Goal: Information Seeking & Learning: Learn about a topic

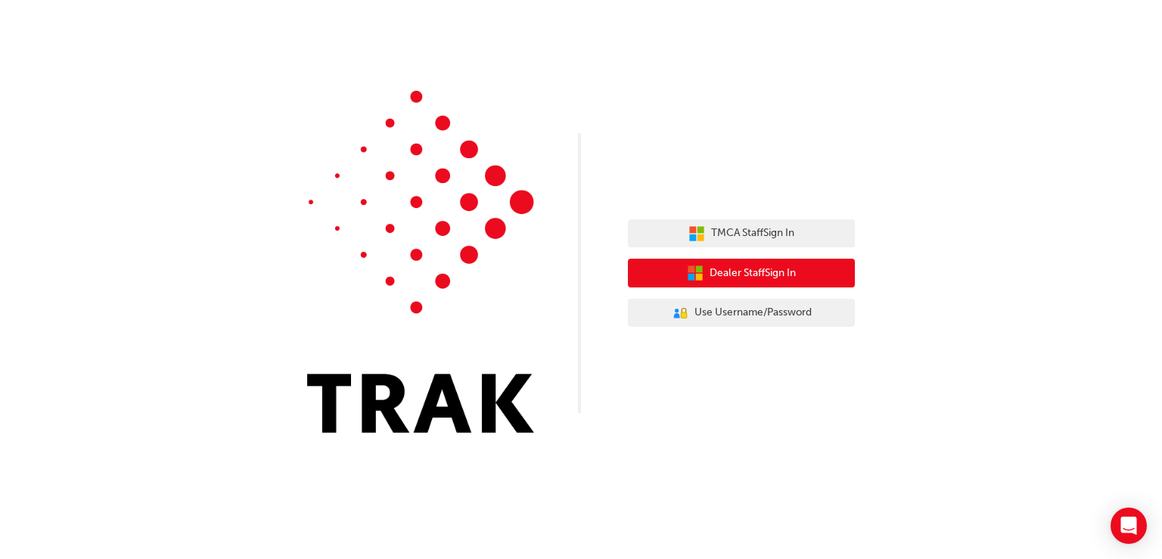
click at [755, 265] on span "Dealer Staff Sign In" at bounding box center [752, 273] width 86 height 17
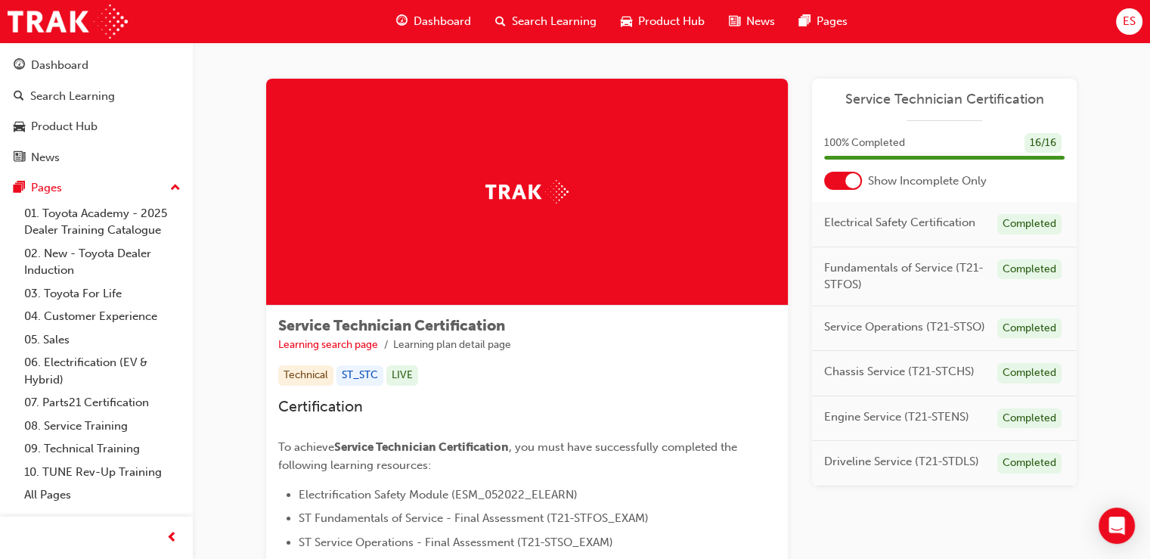
click at [445, 17] on span "Dashboard" at bounding box center [442, 21] width 57 height 17
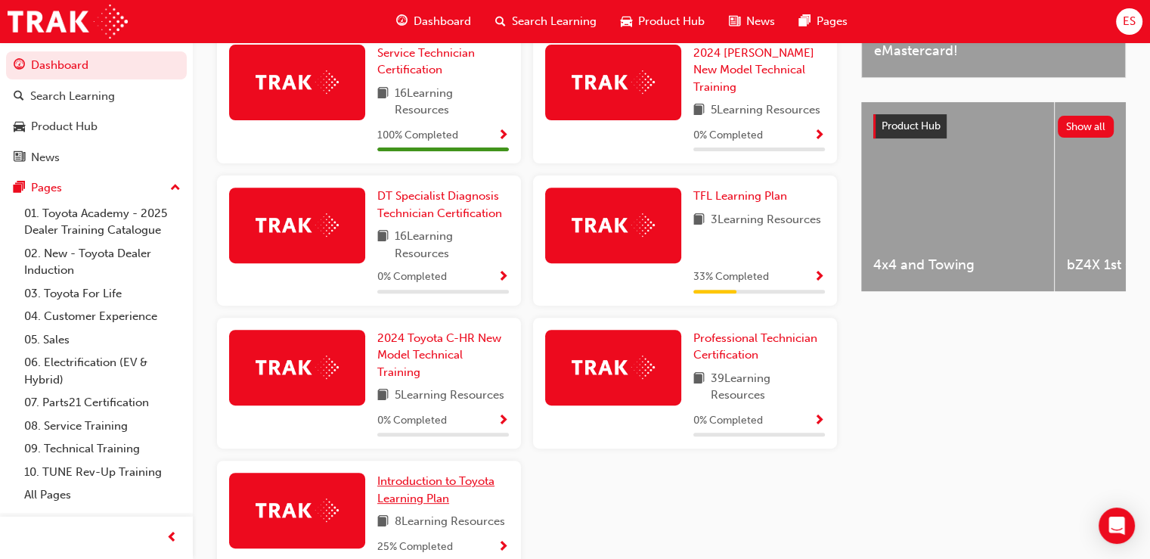
scroll to position [630, 0]
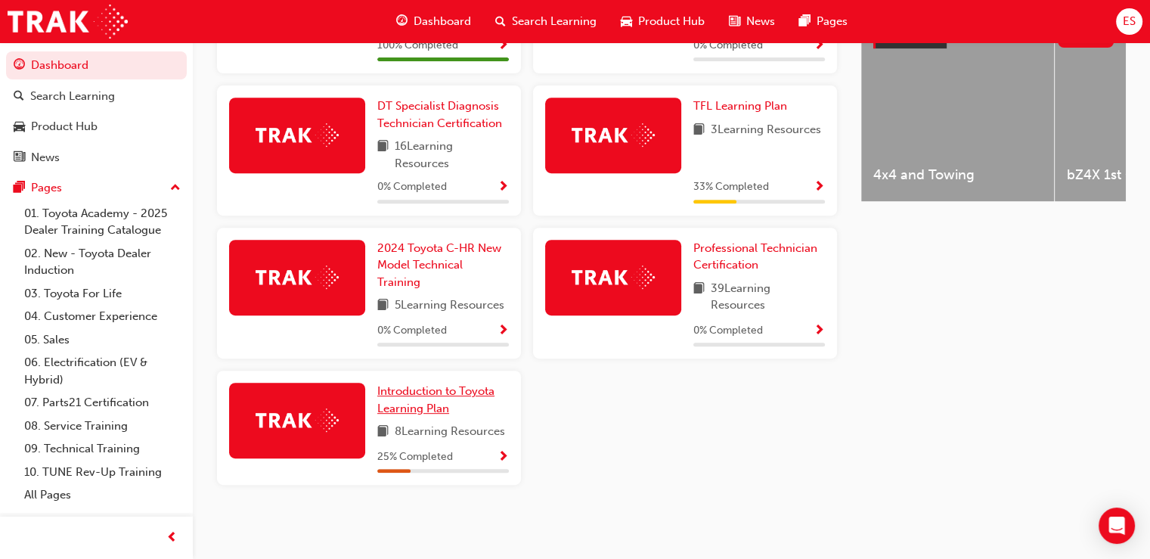
click at [459, 388] on span "Introduction to Toyota Learning Plan" at bounding box center [435, 399] width 117 height 31
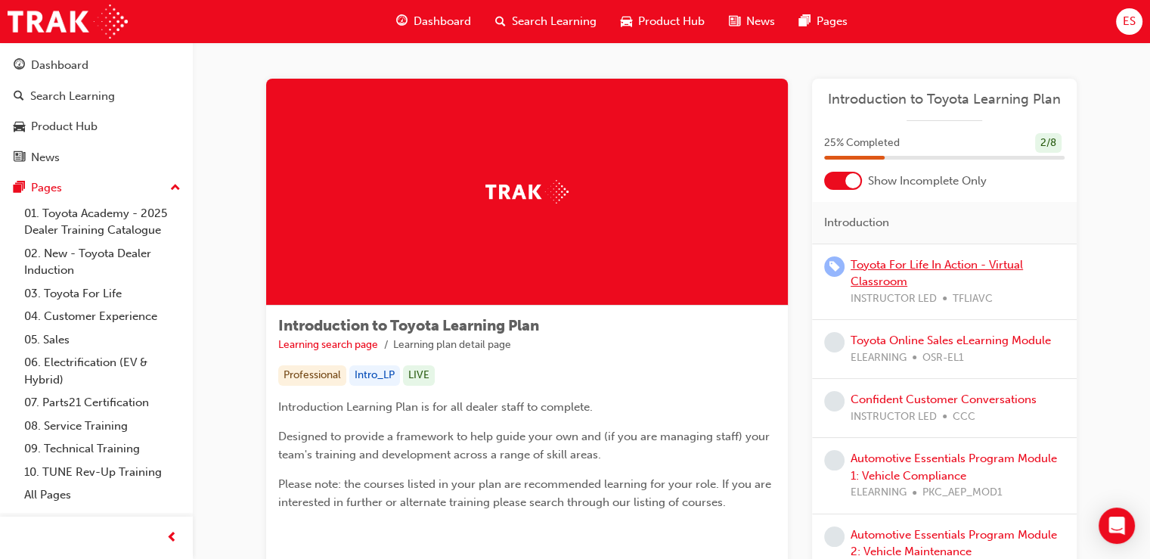
click at [999, 265] on link "Toyota For Life In Action - Virtual Classroom" at bounding box center [937, 273] width 172 height 31
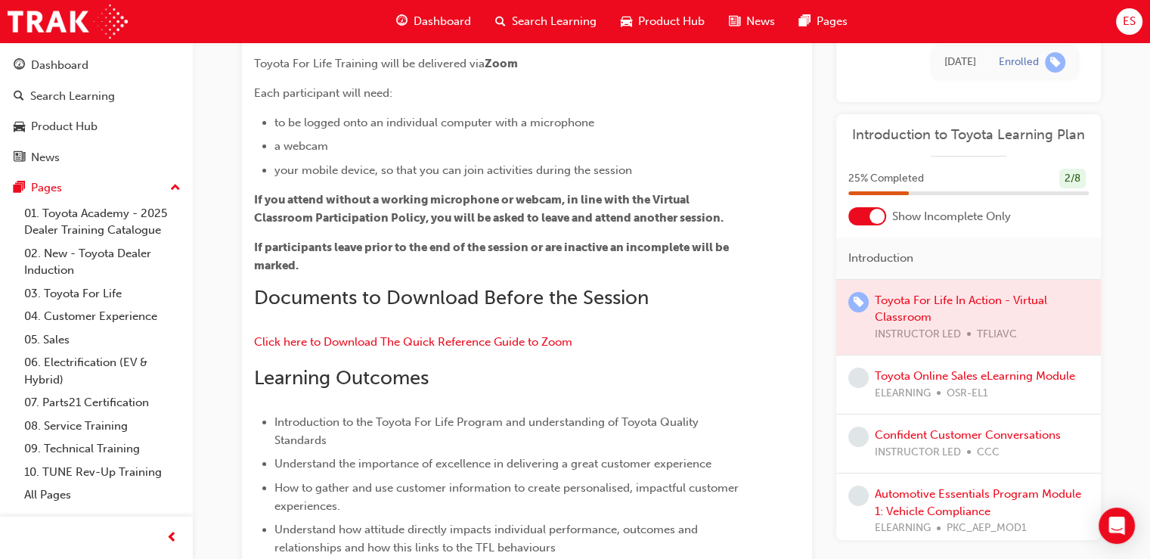
scroll to position [232, 0]
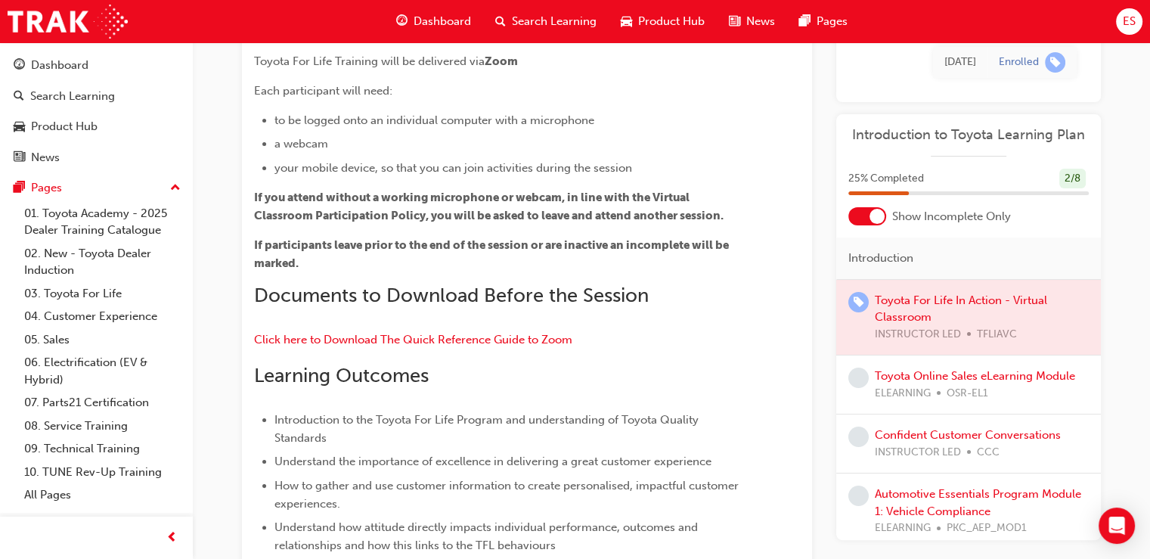
click at [968, 387] on span "OSR-EL1" at bounding box center [968, 393] width 42 height 17
click at [973, 370] on link "Toyota Online Sales eLearning Module" at bounding box center [975, 376] width 200 height 14
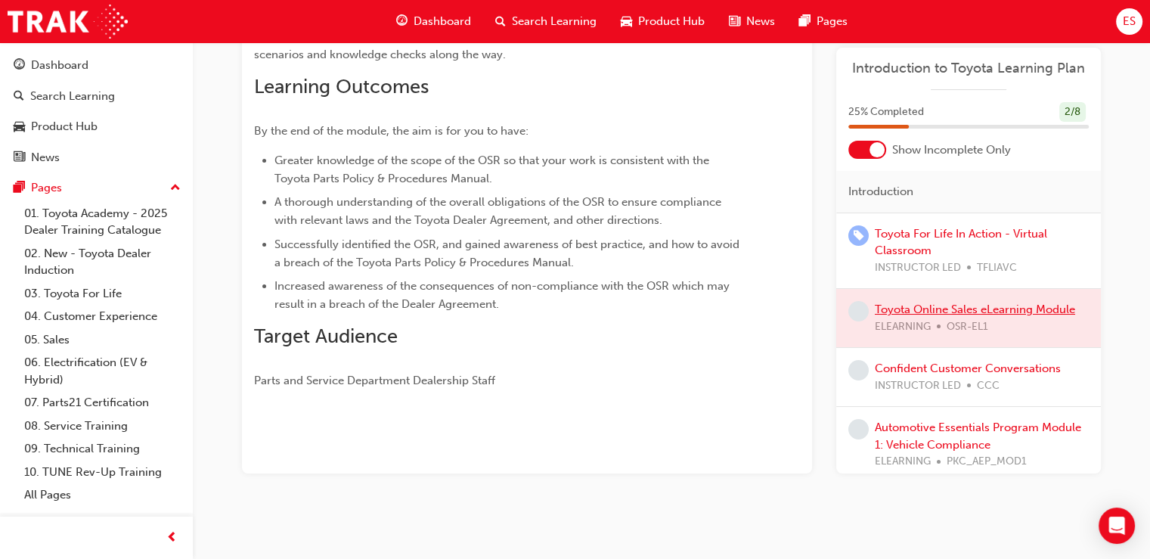
scroll to position [227, 0]
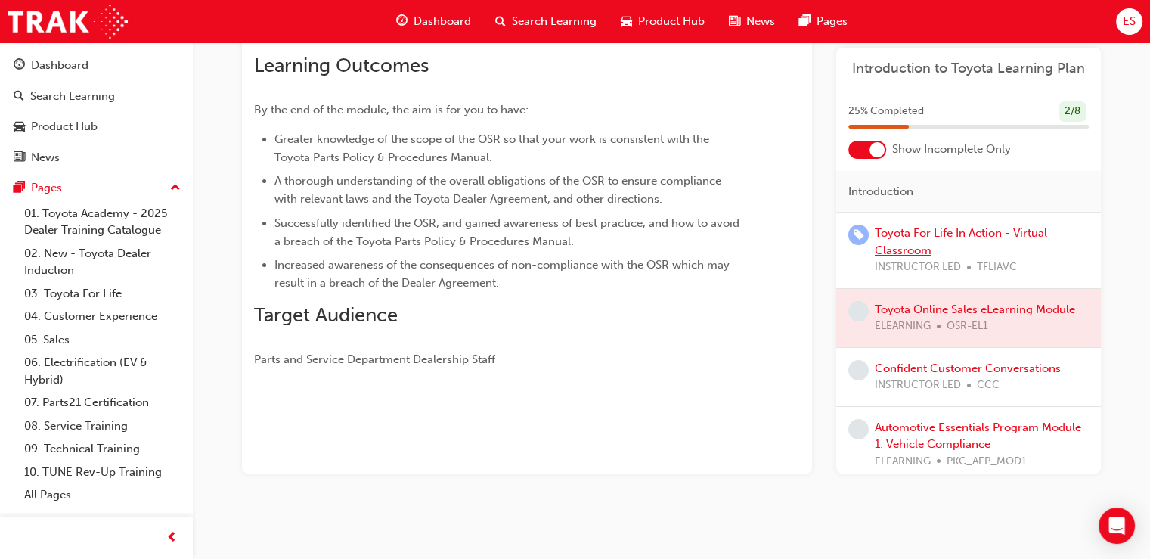
click at [994, 226] on link "Toyota For Life In Action - Virtual Classroom" at bounding box center [961, 241] width 172 height 31
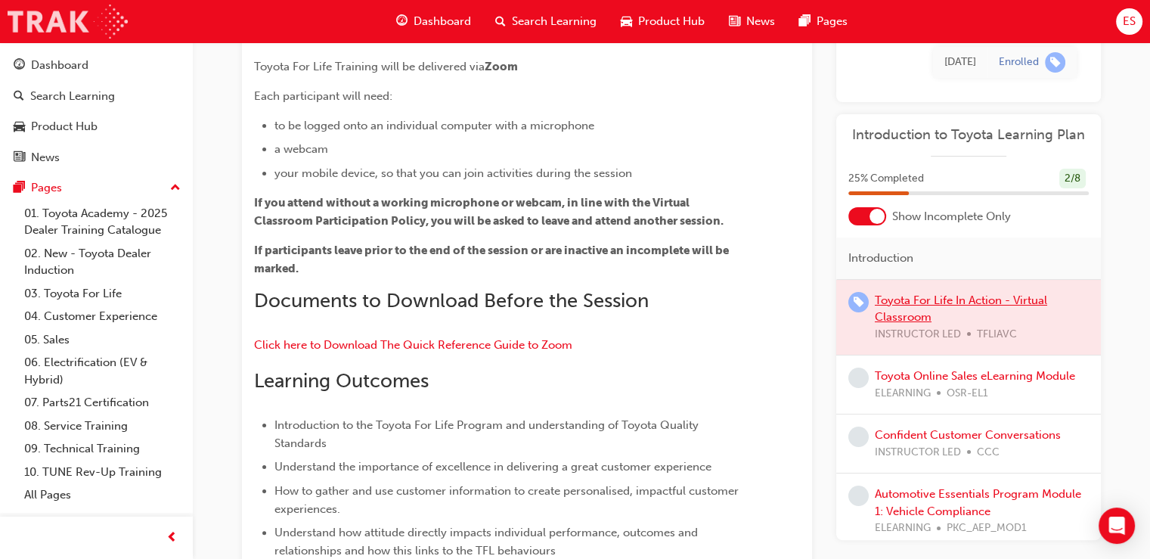
scroll to position [232, 0]
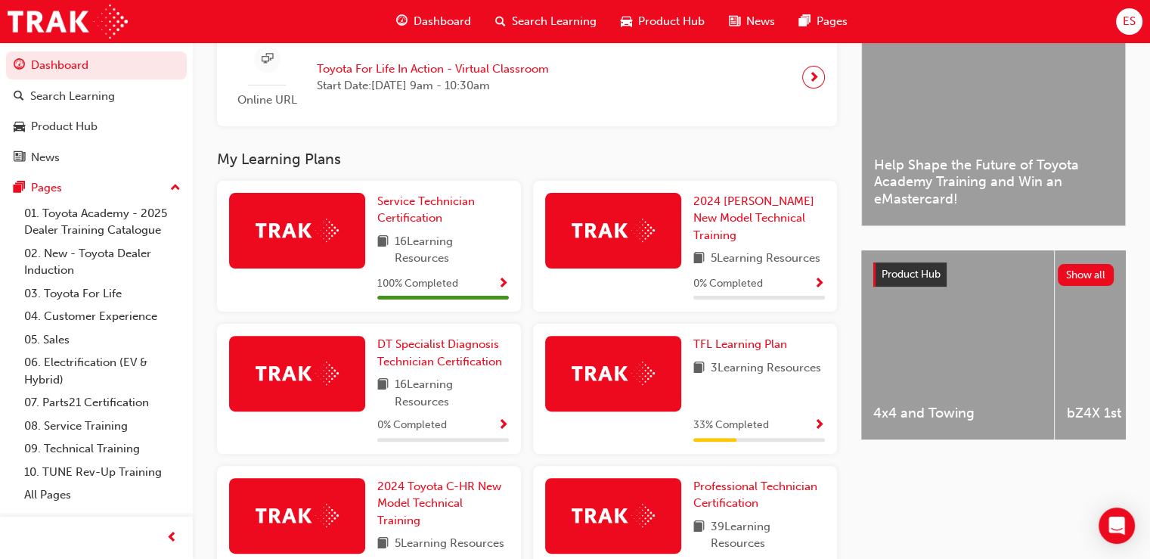
scroll to position [376, 0]
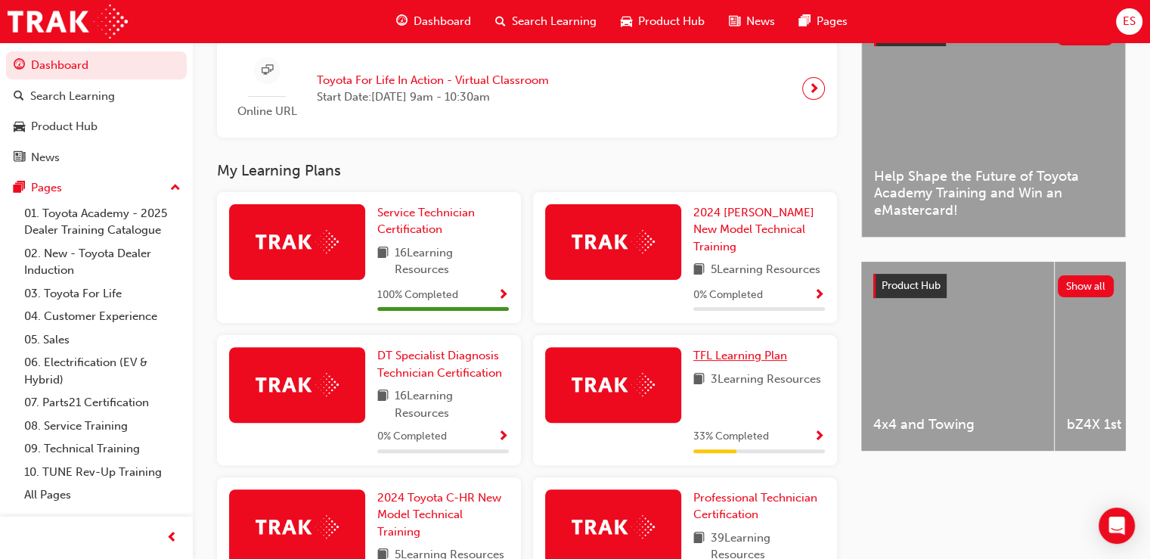
click at [754, 350] on link "TFL Learning Plan" at bounding box center [744, 355] width 100 height 17
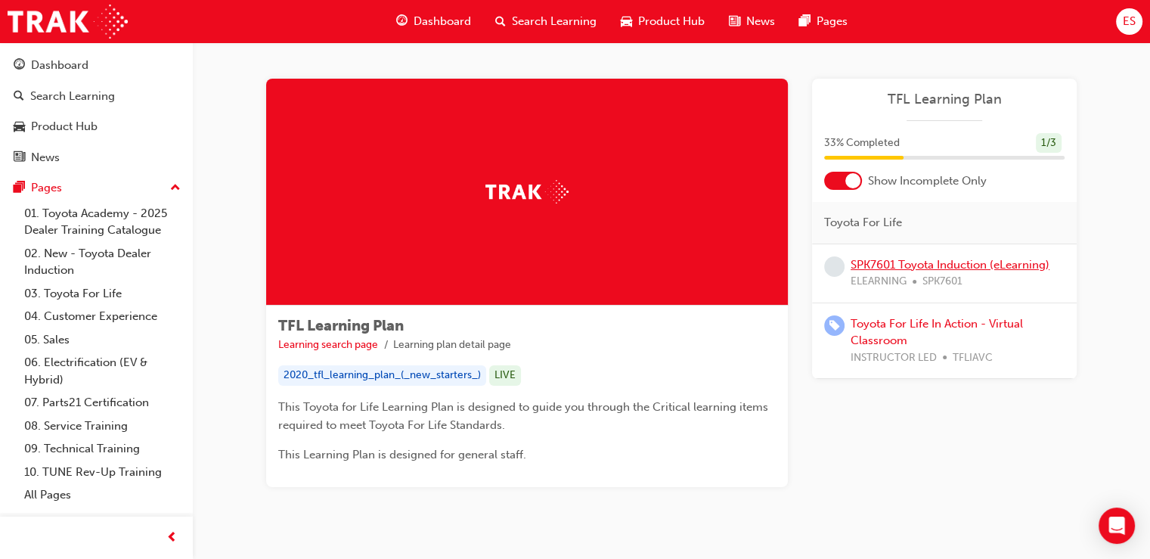
click at [1039, 260] on link "SPK7601 Toyota Induction (eLearning)" at bounding box center [950, 265] width 199 height 14
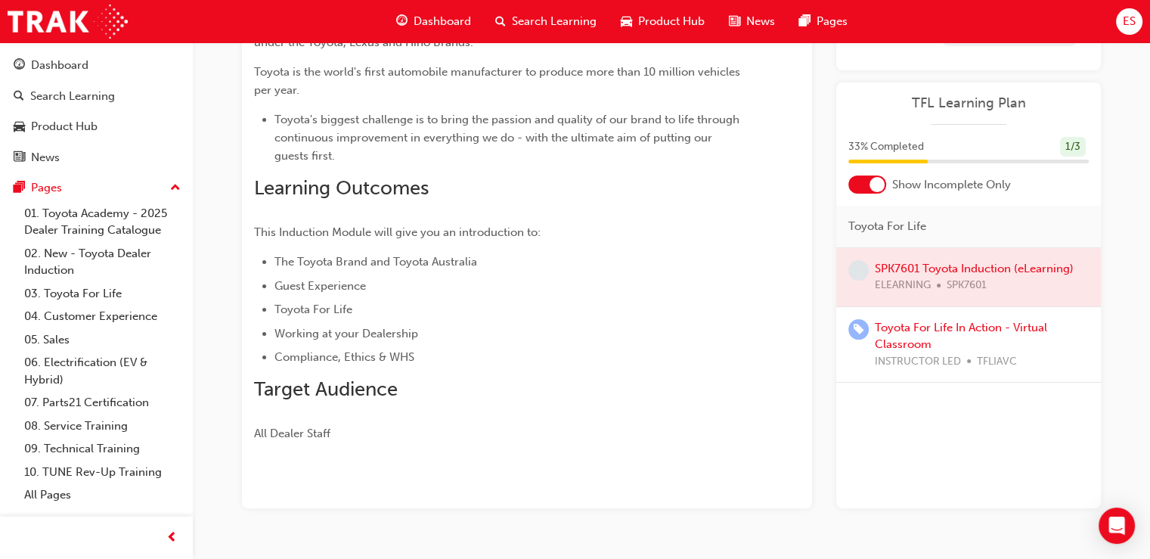
scroll to position [247, 0]
click at [1028, 329] on link "Toyota For Life In Action - Virtual Classroom" at bounding box center [961, 334] width 172 height 31
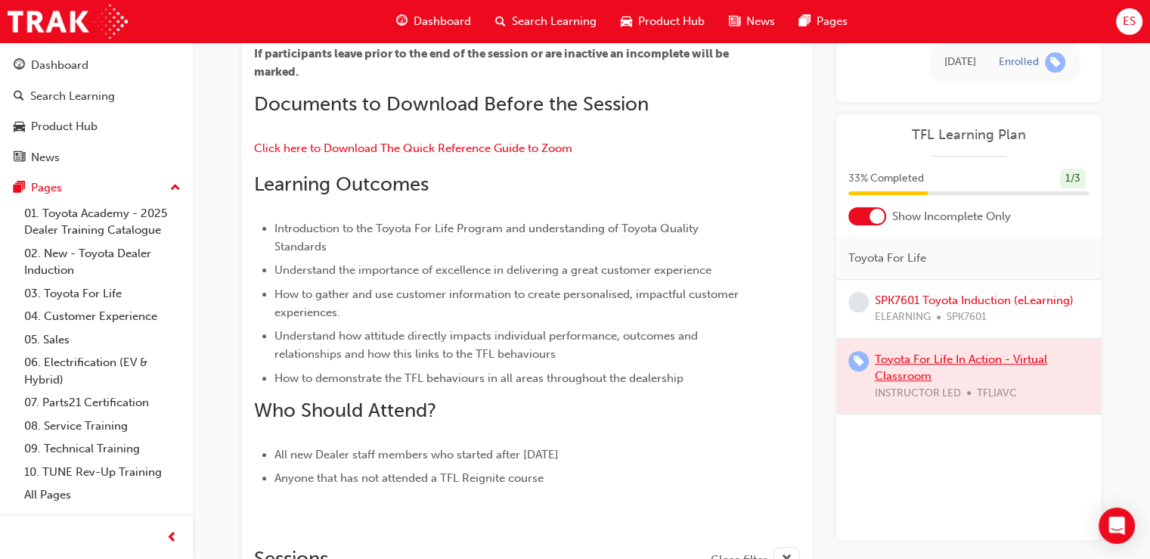
scroll to position [424, 0]
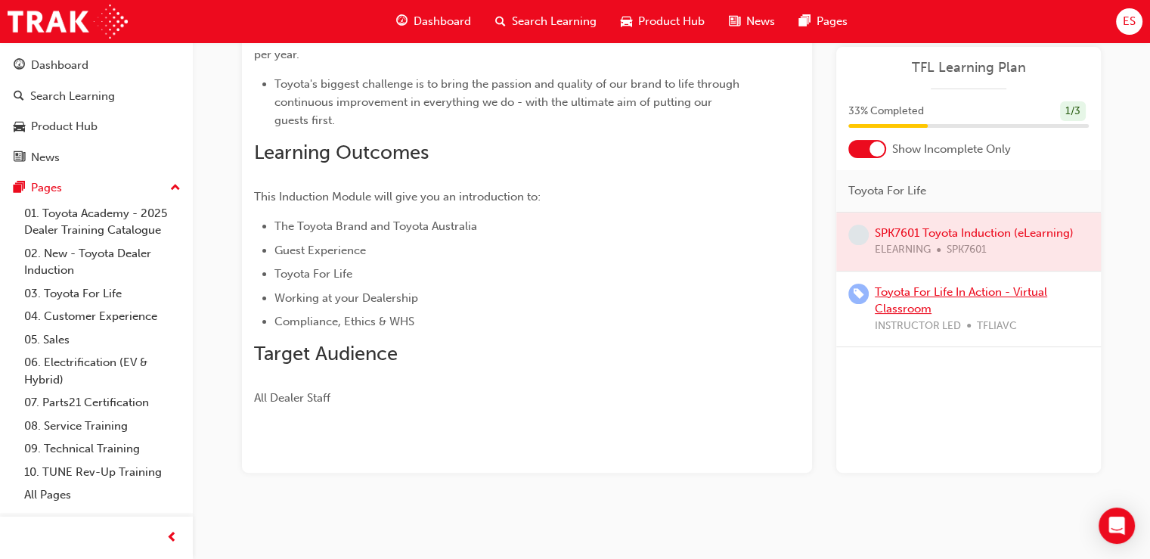
scroll to position [247, 0]
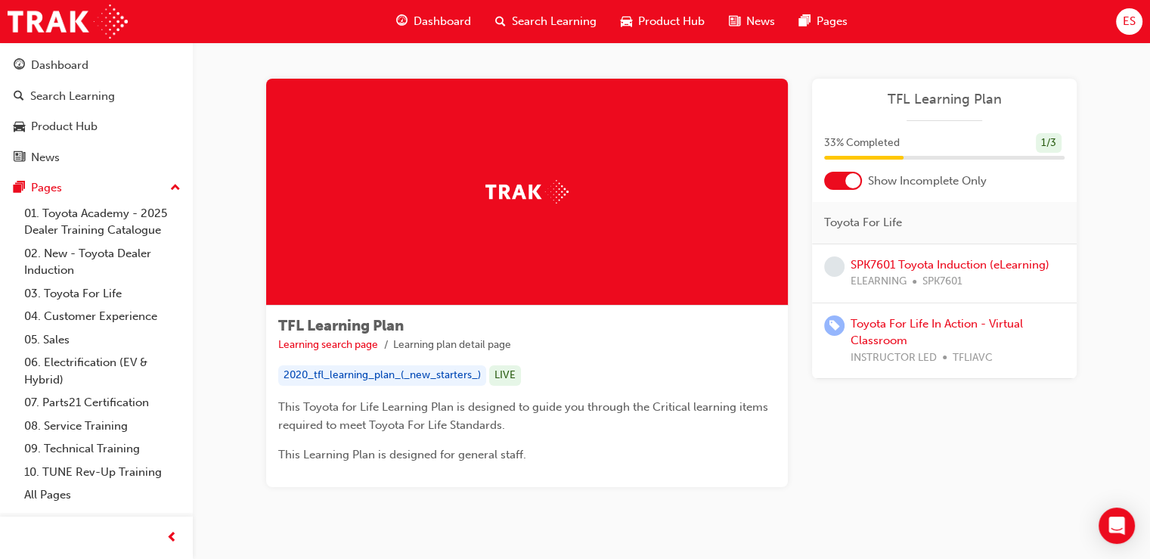
scroll to position [37, 0]
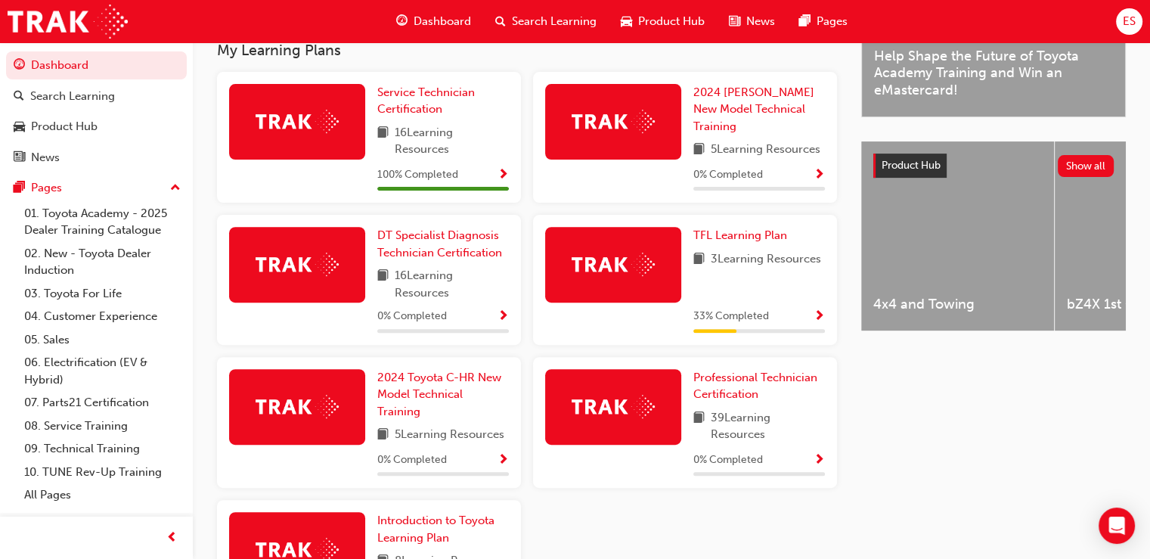
scroll to position [497, 0]
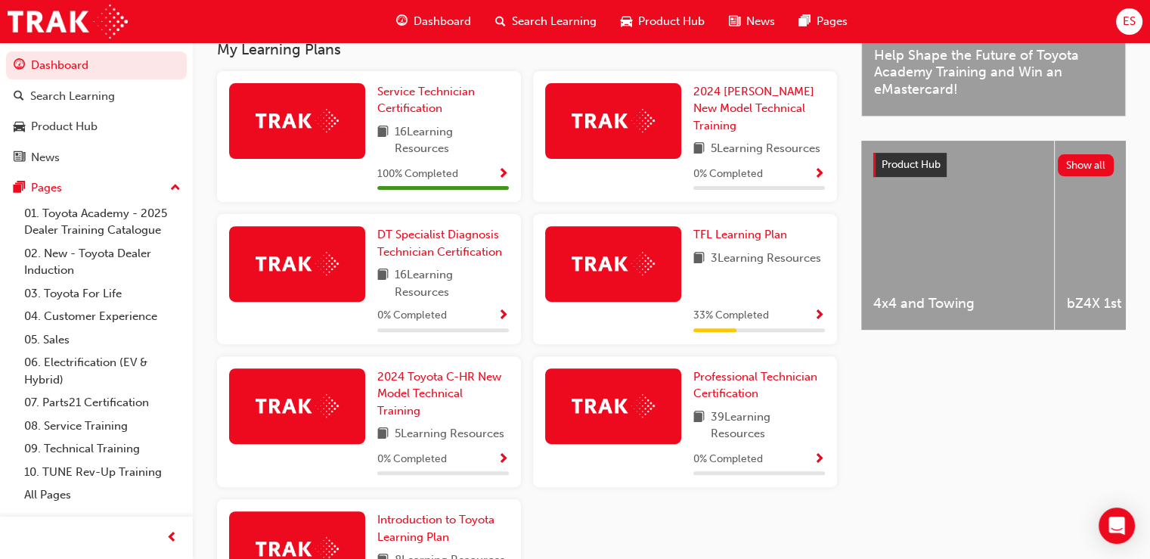
click at [428, 26] on span "Dashboard" at bounding box center [442, 21] width 57 height 17
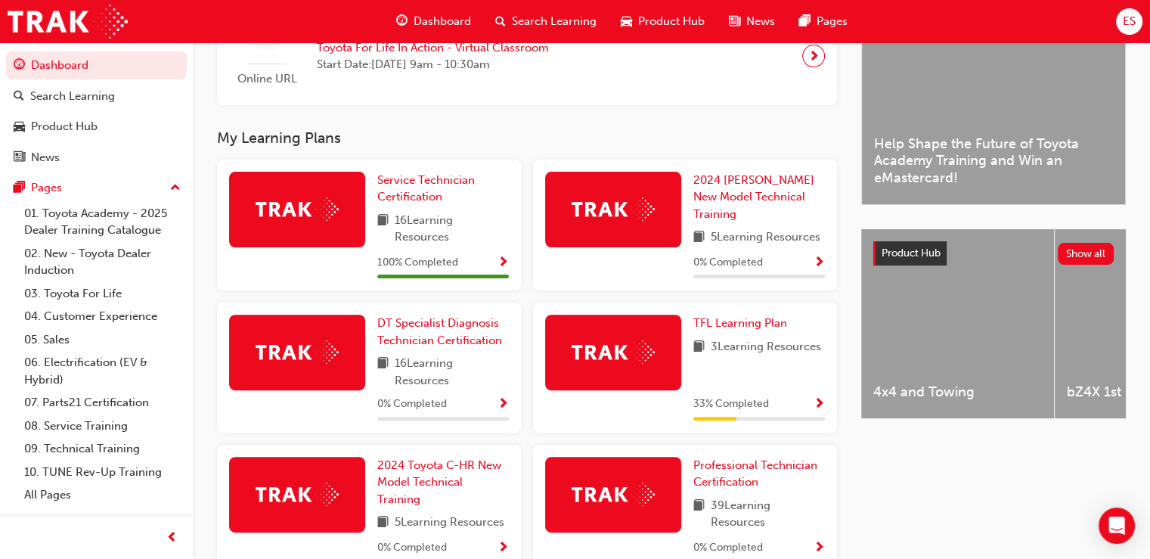
scroll to position [382, 0]
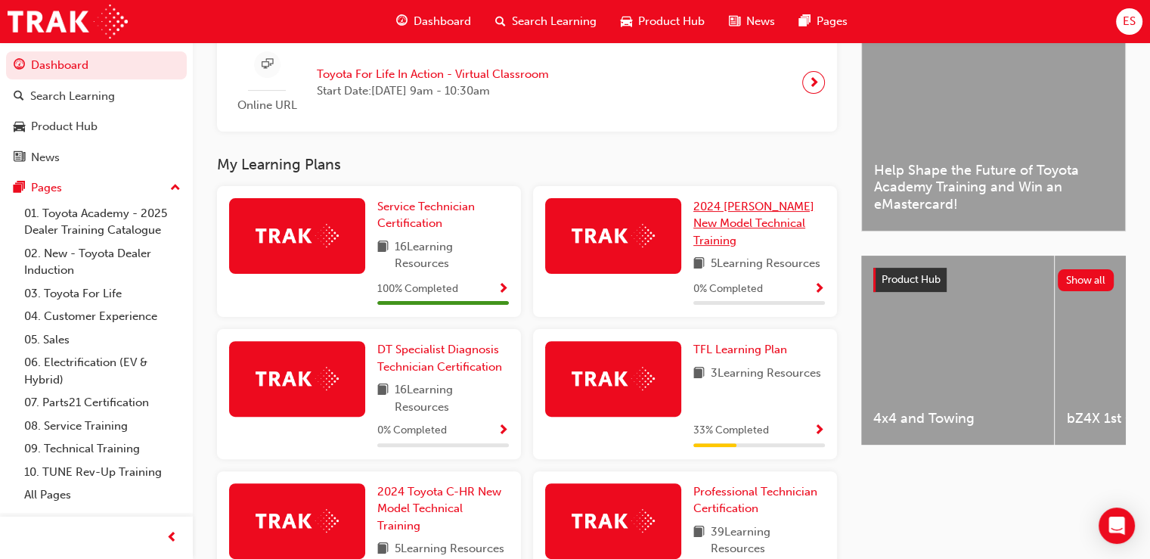
click at [744, 223] on span "2024 [PERSON_NAME] New Model Technical Training" at bounding box center [754, 224] width 121 height 48
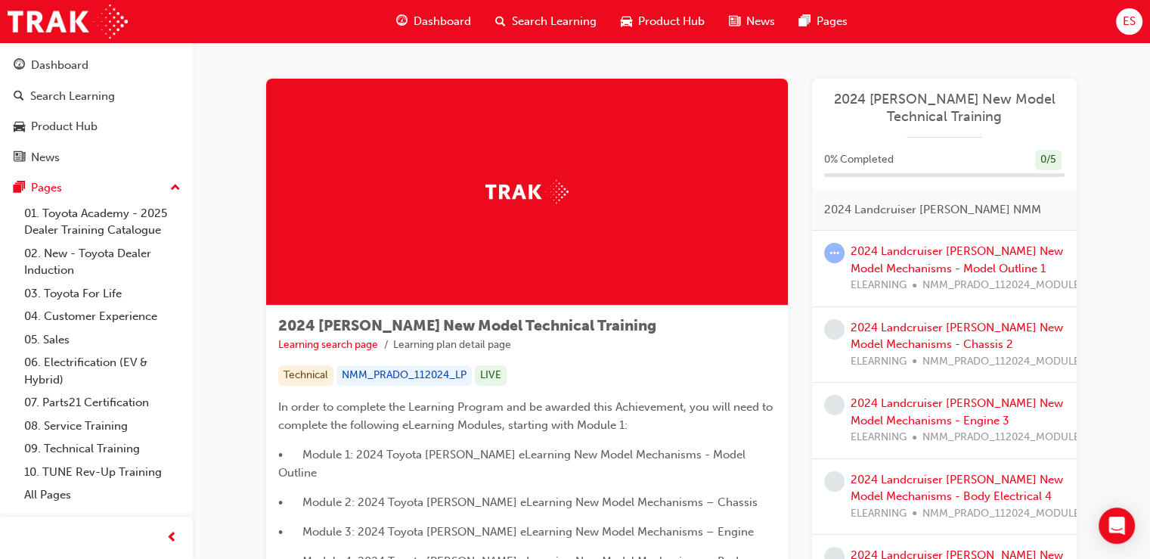
click at [744, 223] on div at bounding box center [527, 192] width 522 height 227
click at [960, 262] on link "2024 Landcruiser [PERSON_NAME] New Model Mechanisms - Model Outline 1" at bounding box center [957, 259] width 213 height 31
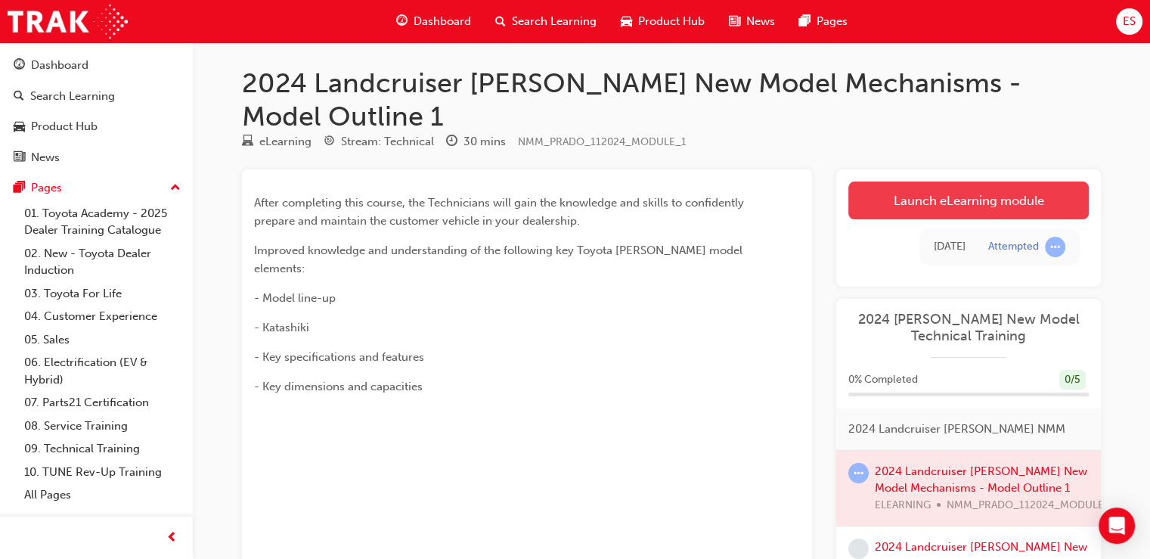
click at [1048, 182] on link "Launch eLearning module" at bounding box center [969, 201] width 241 height 38
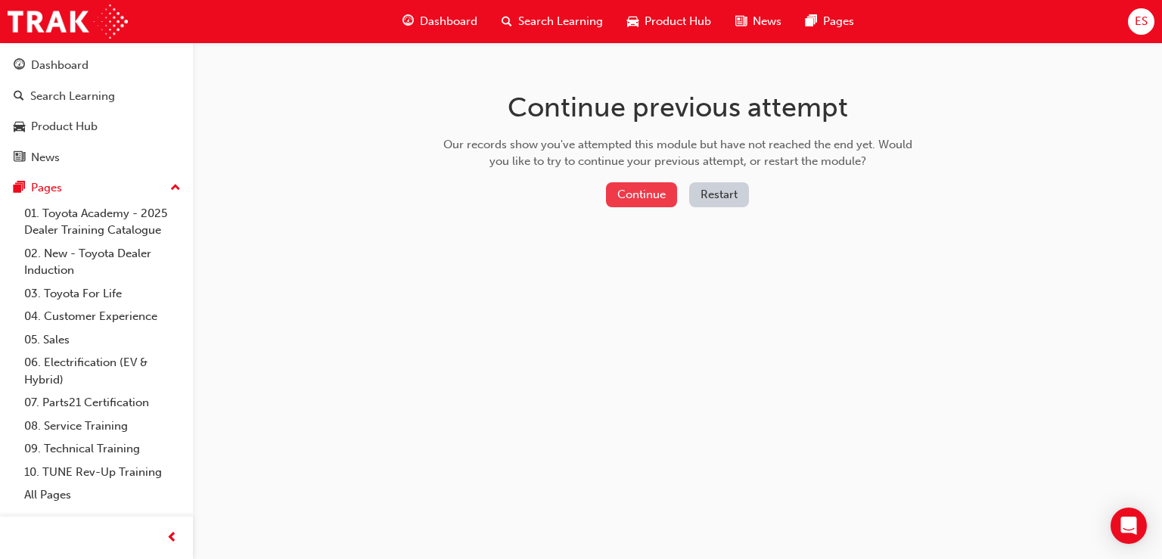
click at [666, 197] on button "Continue" at bounding box center [641, 194] width 71 height 25
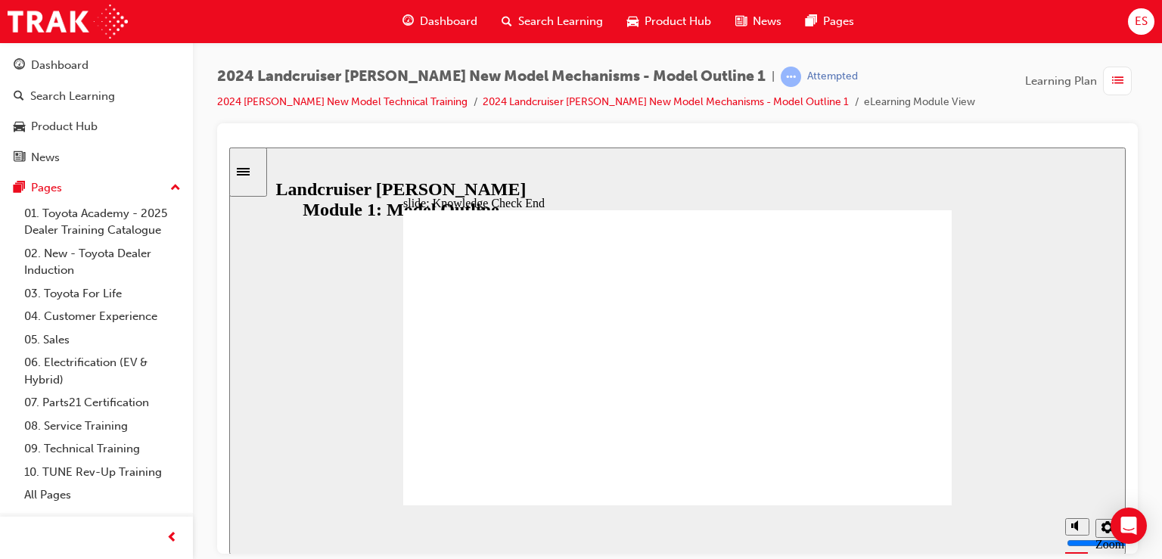
click at [446, 17] on span "Dashboard" at bounding box center [448, 21] width 57 height 17
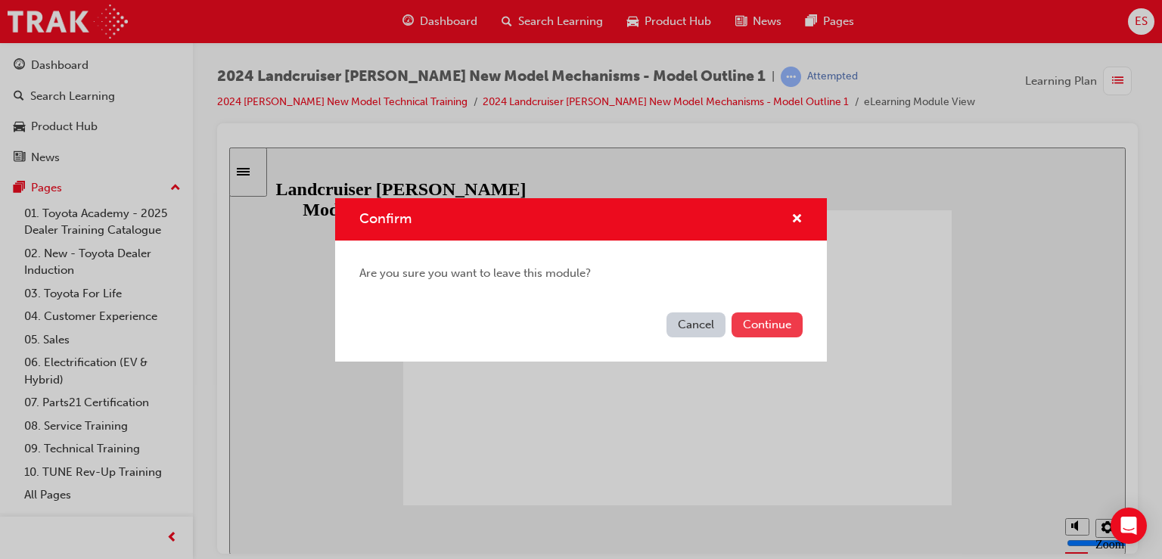
click at [779, 332] on button "Continue" at bounding box center [766, 324] width 71 height 25
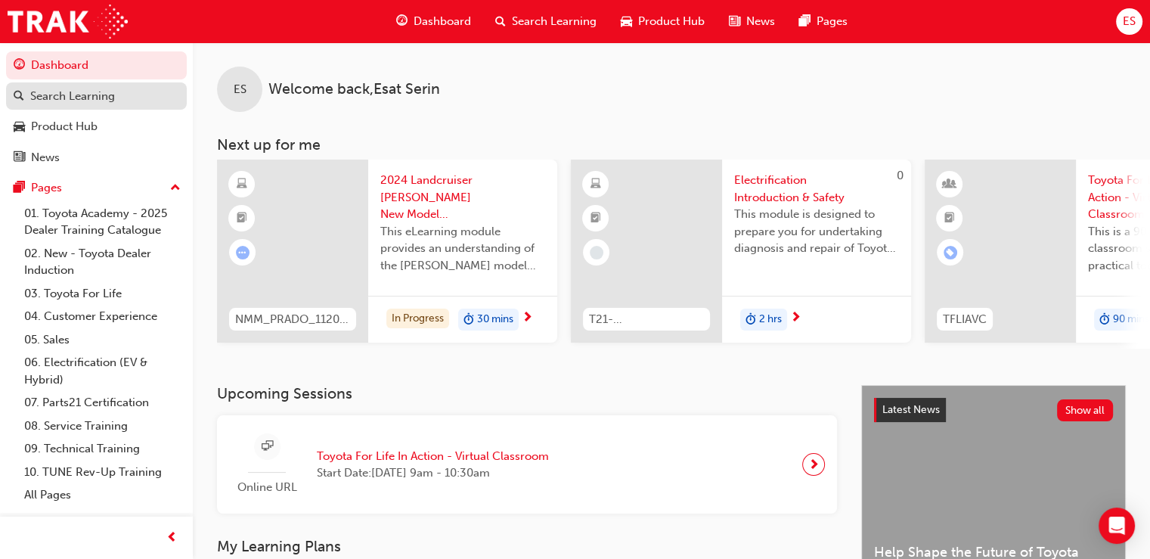
click at [61, 109] on link "Search Learning" at bounding box center [96, 96] width 181 height 28
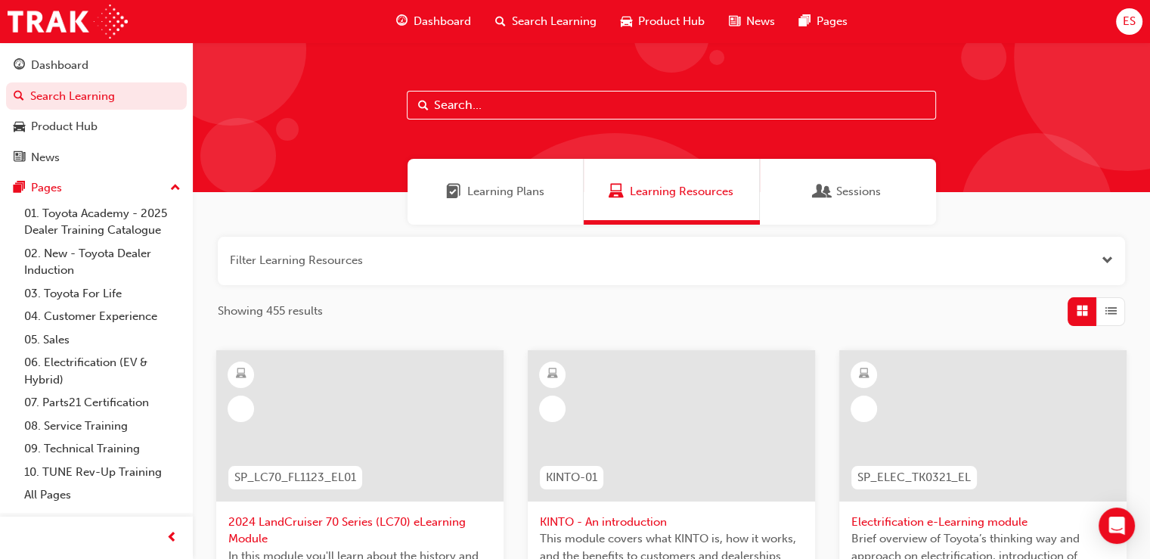
click at [459, 204] on div "Learning Plans" at bounding box center [496, 192] width 176 height 66
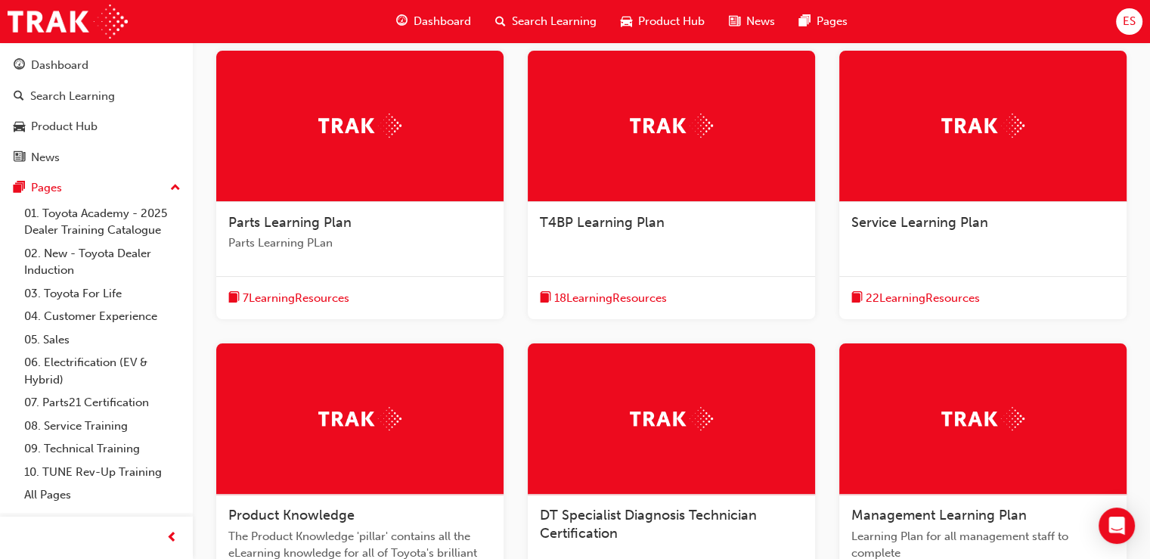
scroll to position [307, 0]
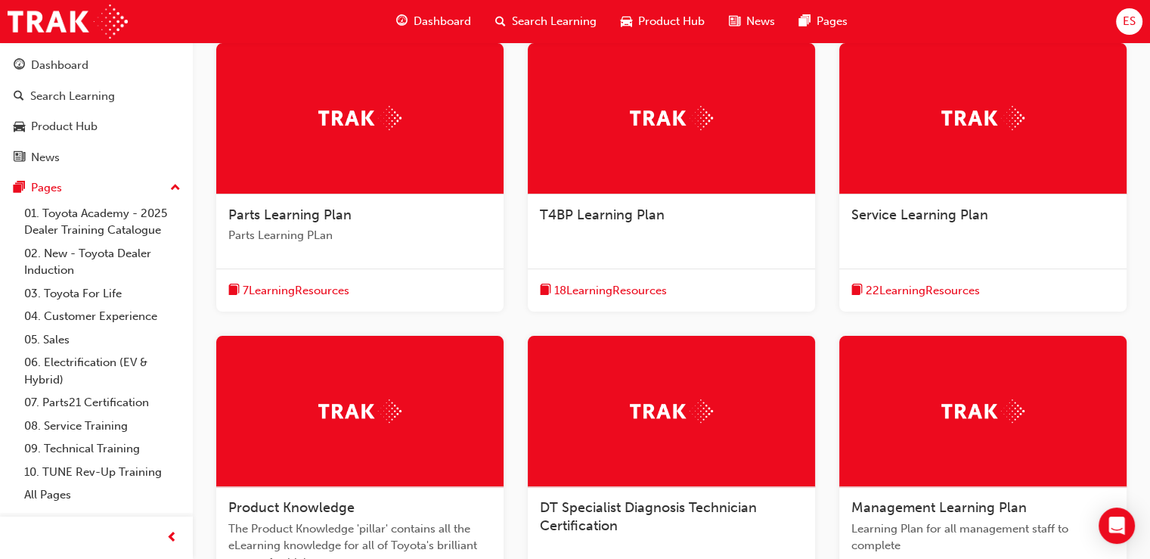
click at [651, 219] on span "T4BP Learning Plan" at bounding box center [602, 214] width 125 height 17
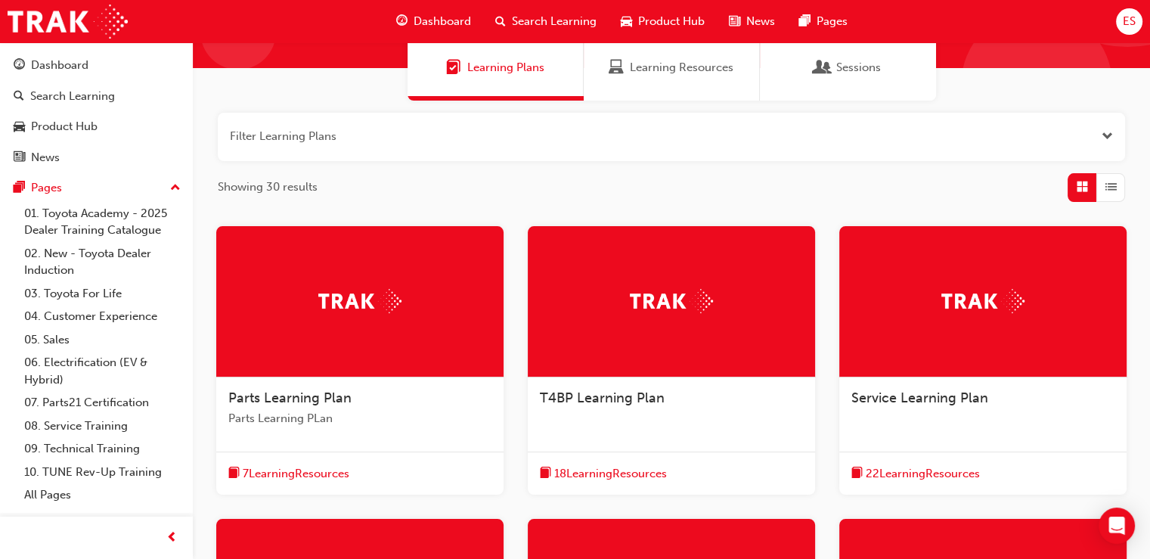
scroll to position [126, 0]
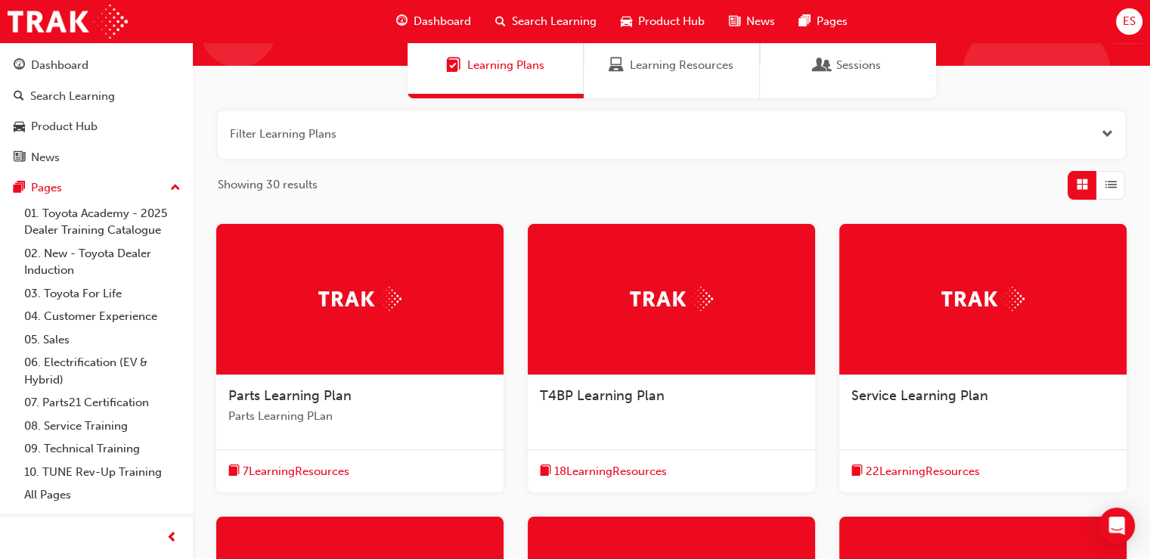
click at [300, 399] on span "Parts Learning Plan" at bounding box center [289, 395] width 123 height 17
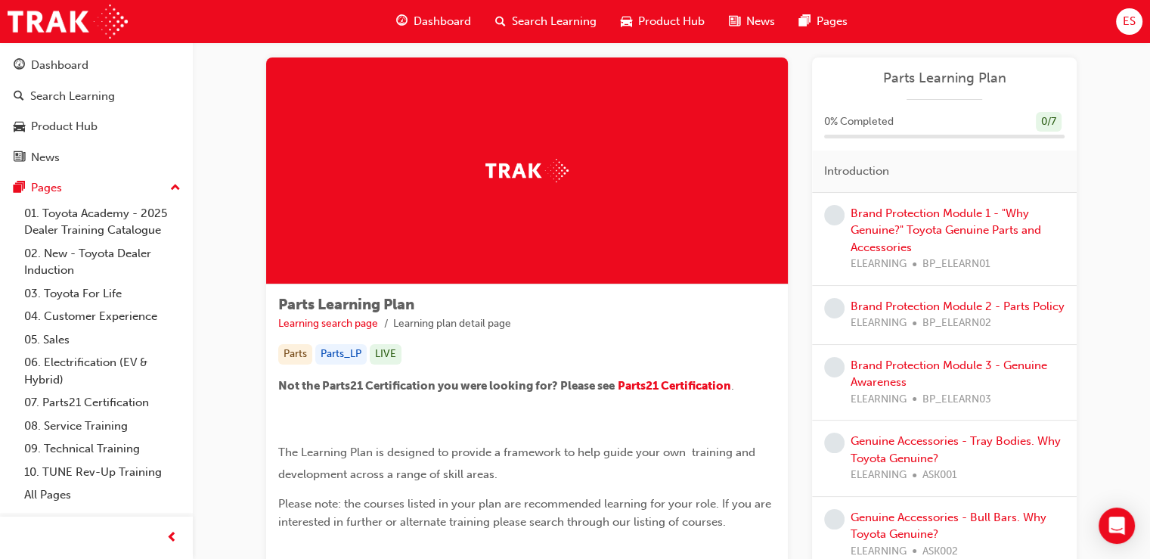
scroll to position [23, 0]
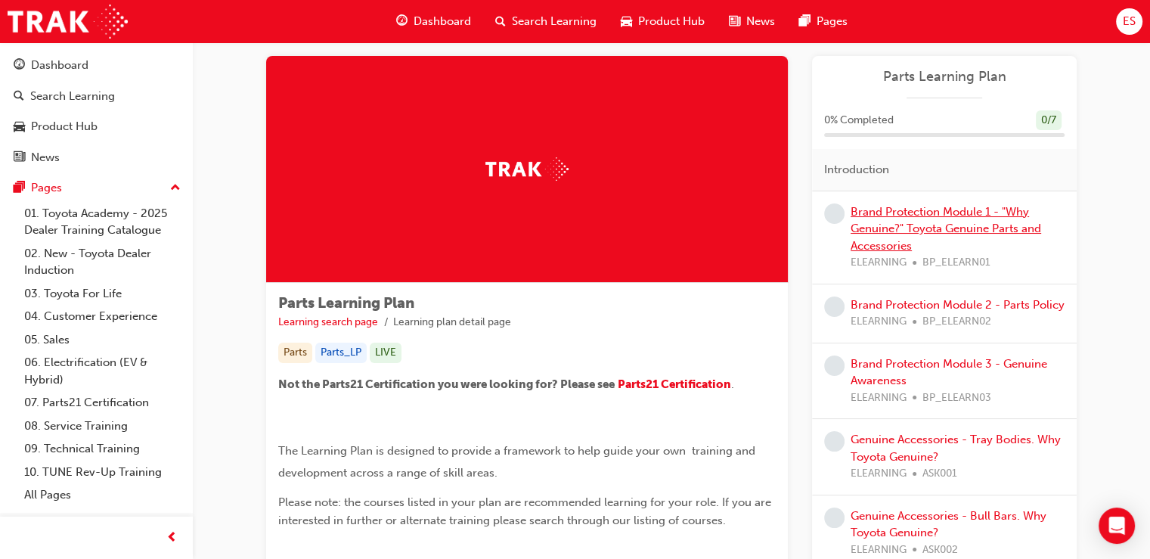
click at [897, 233] on link "Brand Protection Module 1 - "Why Genuine?" Toyota Genuine Parts and Accessories" at bounding box center [946, 229] width 191 height 48
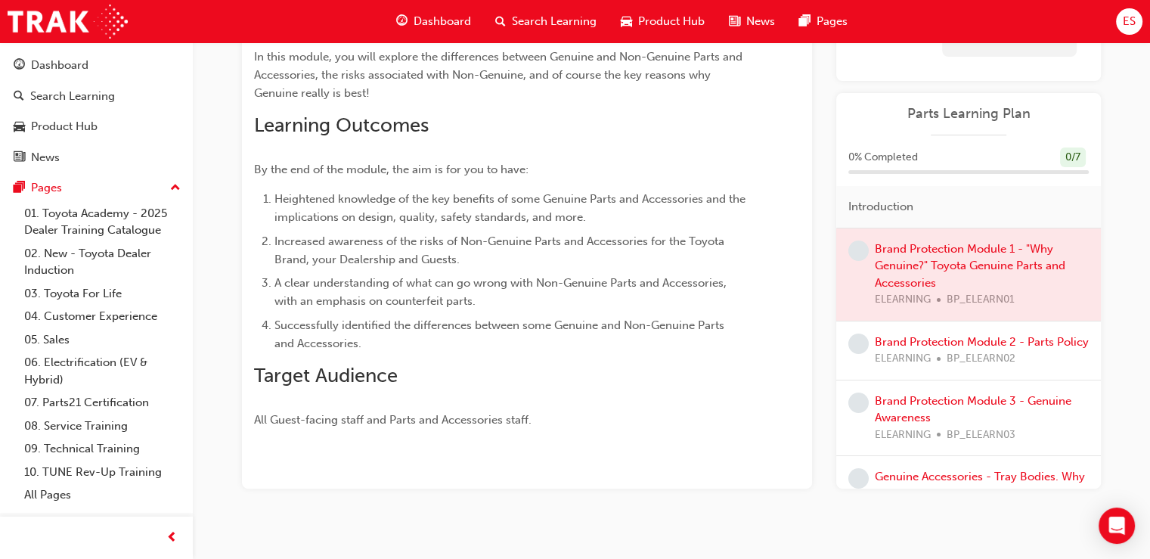
scroll to position [143, 0]
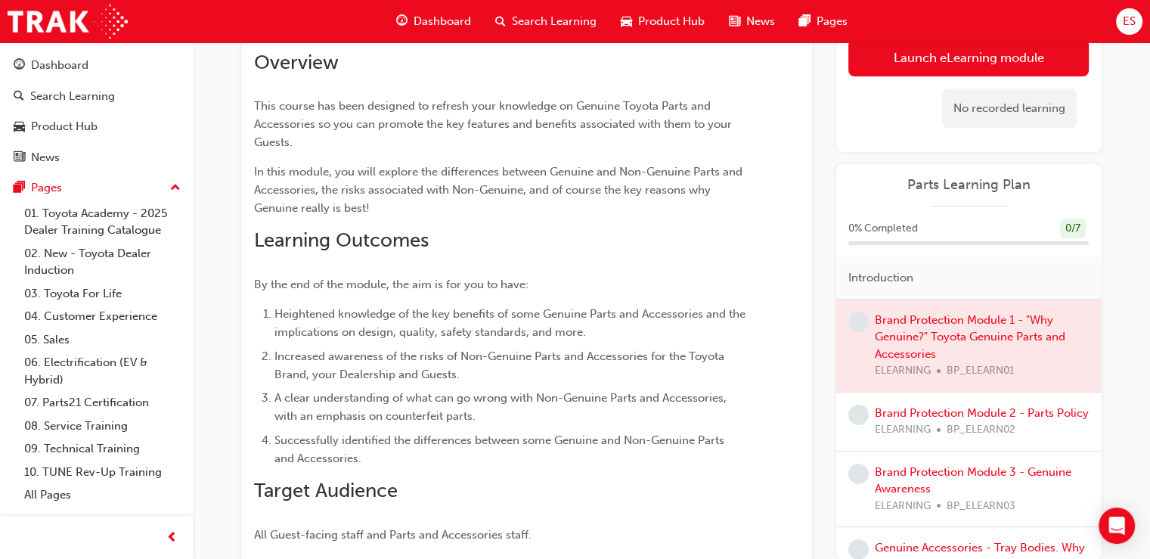
click at [1138, 24] on div "ES" at bounding box center [1129, 21] width 26 height 26
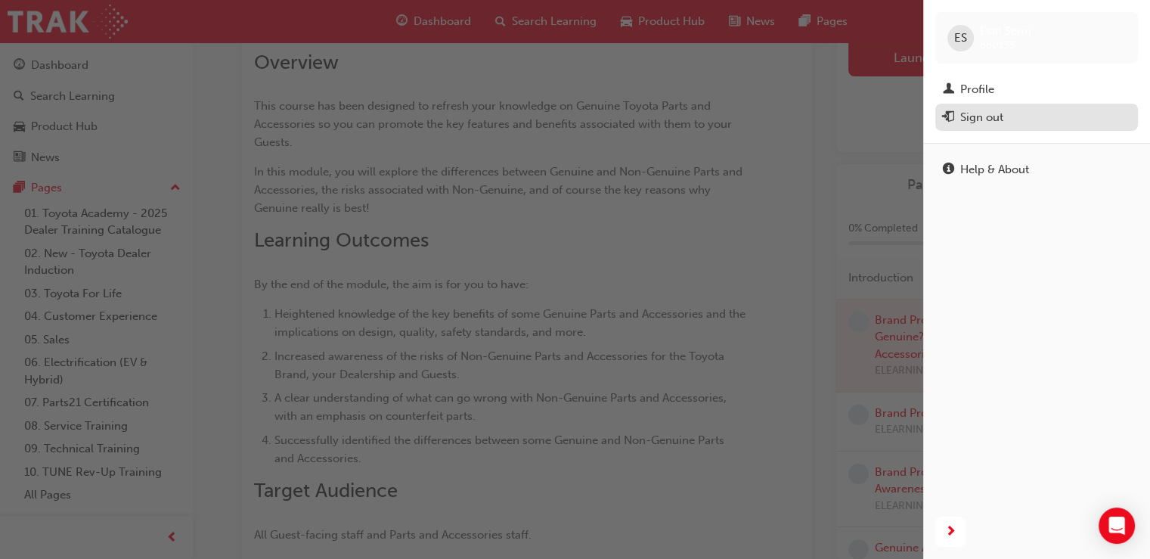
click at [958, 119] on div "Sign out" at bounding box center [1037, 117] width 188 height 19
